Goal: Complete application form

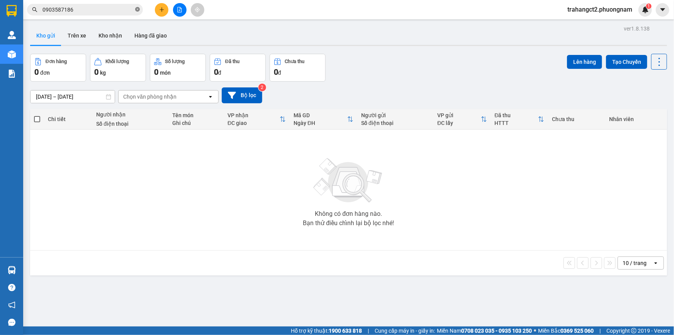
click at [137, 10] on icon "close-circle" at bounding box center [137, 9] width 5 height 5
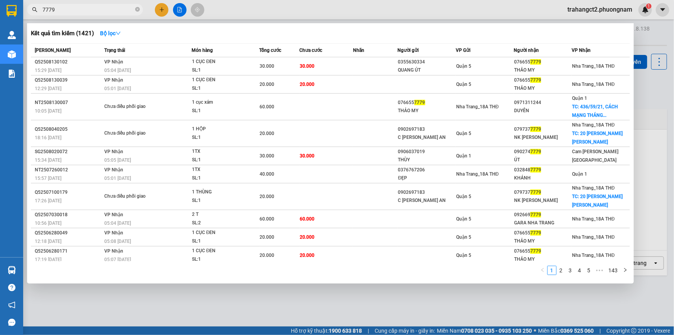
type input "7779"
click at [137, 10] on icon "close-circle" at bounding box center [137, 9] width 5 height 5
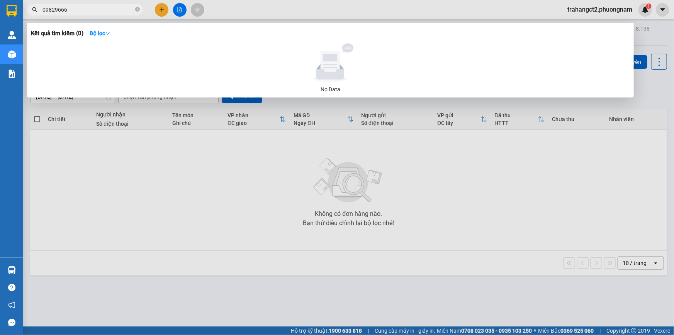
type input "098296666"
click at [138, 12] on span at bounding box center [137, 9] width 5 height 7
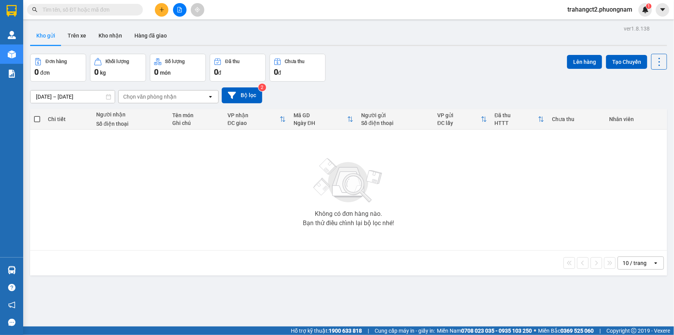
click at [111, 10] on input "text" at bounding box center [88, 9] width 91 height 9
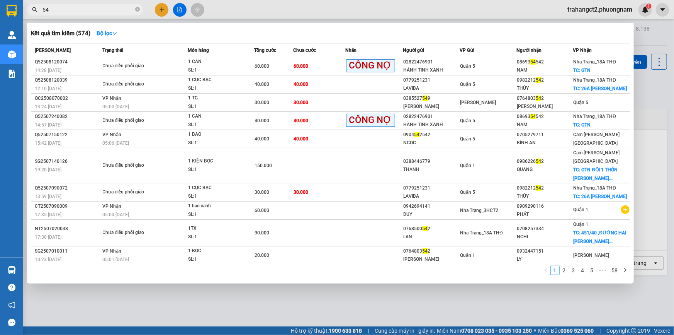
type input "5"
type input "[PERSON_NAME]"
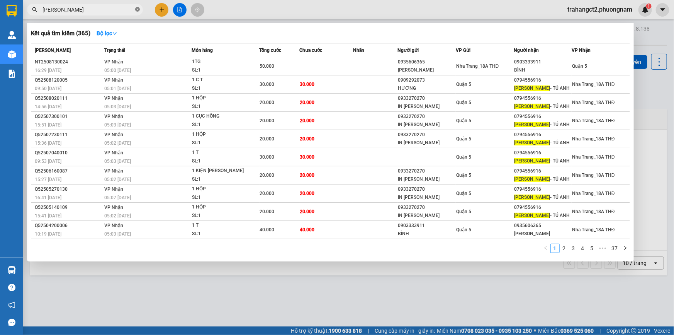
click at [137, 9] on icon "close-circle" at bounding box center [137, 9] width 5 height 5
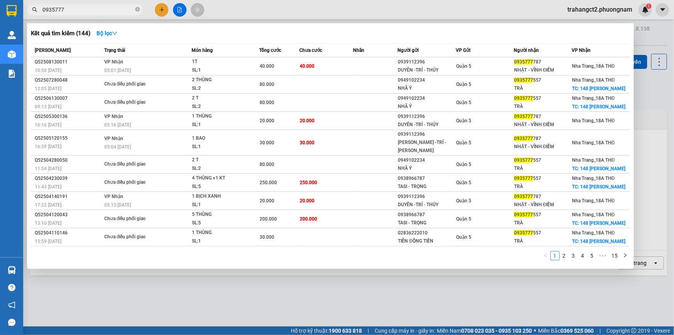
type input "0935777"
